Goal: Obtain resource: Download file/media

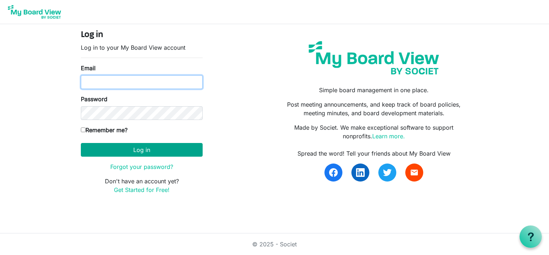
type input "danazemluk@gmail.com"
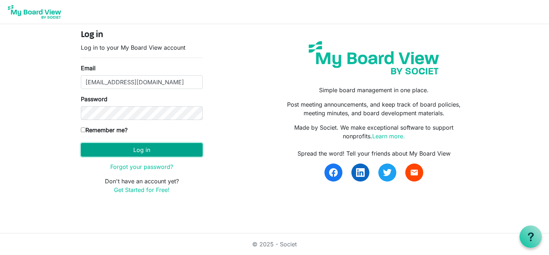
click at [152, 148] on button "Log in" at bounding box center [142, 150] width 122 height 14
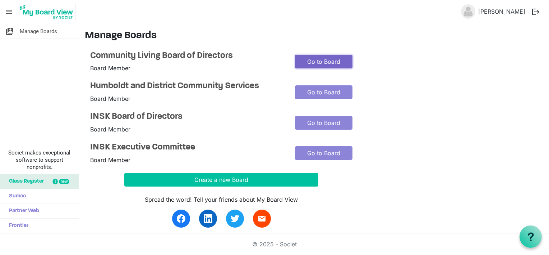
click at [311, 62] on link "Go to Board" at bounding box center [324, 62] width 58 height 14
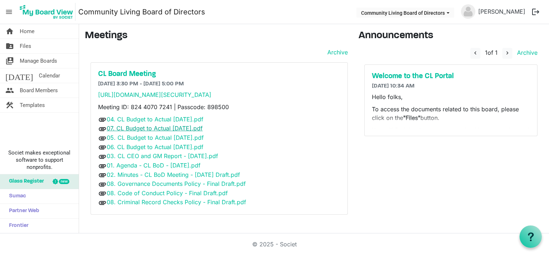
click at [197, 132] on link "07. CL Budget to Actual [DATE].pdf" at bounding box center [155, 127] width 96 height 7
click at [184, 159] on link "03. CL CEO and GM Report - [DATE].pdf" at bounding box center [162, 155] width 111 height 7
click at [169, 187] on link "08. Governance Documents Policy - Final Draft.pdf" at bounding box center [176, 183] width 139 height 7
click at [145, 196] on link "08. Code of Conduct Policy - Final Draft.pdf" at bounding box center [167, 192] width 121 height 7
click at [175, 205] on link "08. Criminal Record Checks Policy - Final Draft.pdf" at bounding box center [176, 201] width 139 height 7
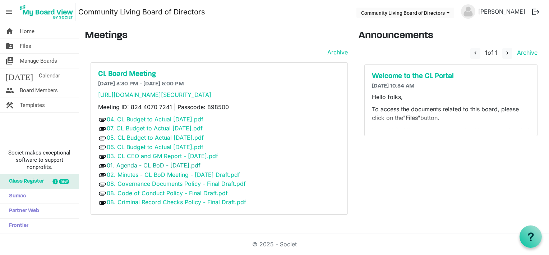
click at [170, 169] on link "01. Agenda - CL BoD - [DATE].pdf" at bounding box center [154, 164] width 94 height 7
